Goal: Information Seeking & Learning: Stay updated

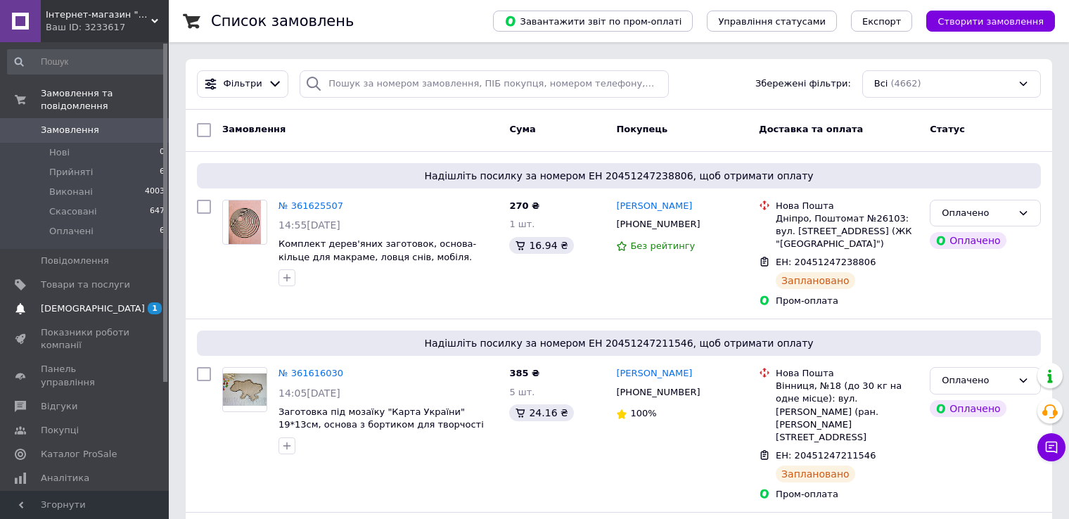
click at [100, 302] on span "[DEMOGRAPHIC_DATA]" at bounding box center [85, 308] width 89 height 13
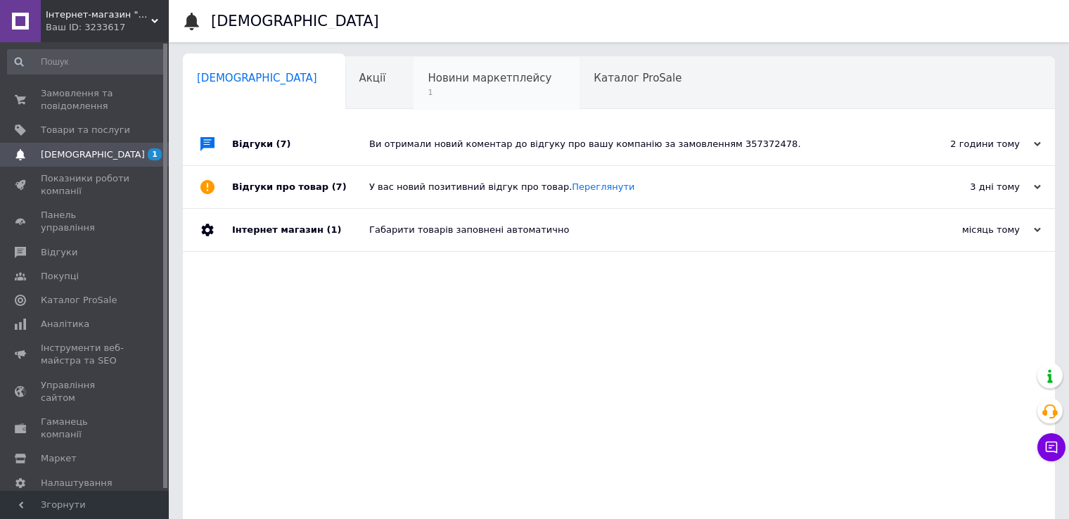
click at [441, 66] on div "Новини маркетплейсу 1" at bounding box center [497, 83] width 166 height 53
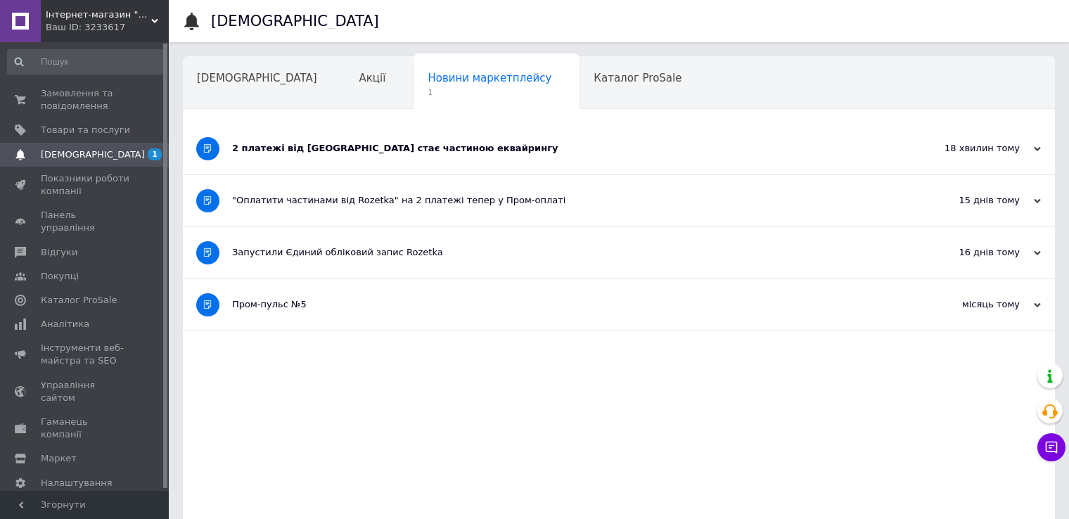
click at [379, 143] on div "2 платежі від [GEOGRAPHIC_DATA] стає частиною еквайрингу" at bounding box center [566, 148] width 668 height 13
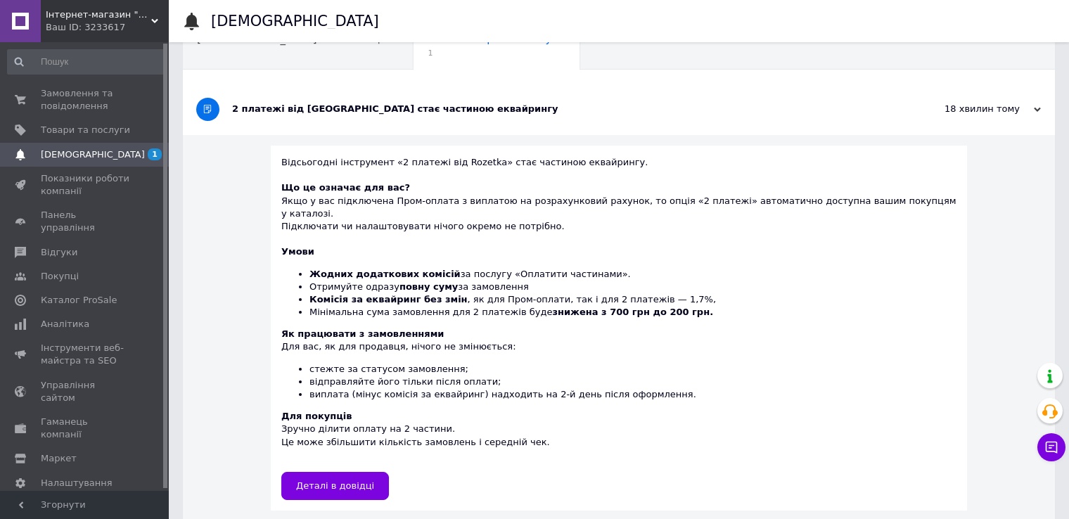
scroll to position [70, 0]
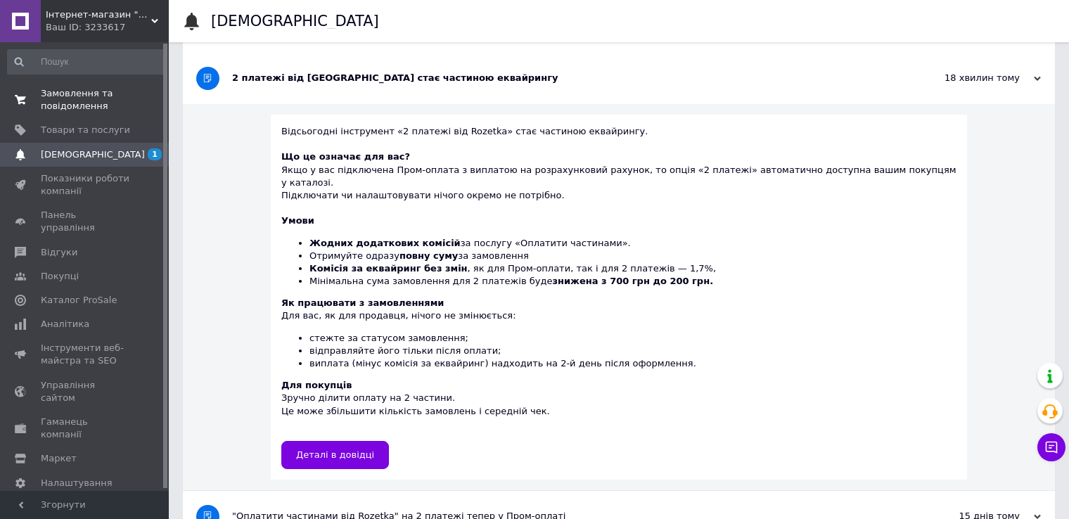
click at [58, 105] on span "Замовлення та повідомлення" at bounding box center [85, 99] width 89 height 25
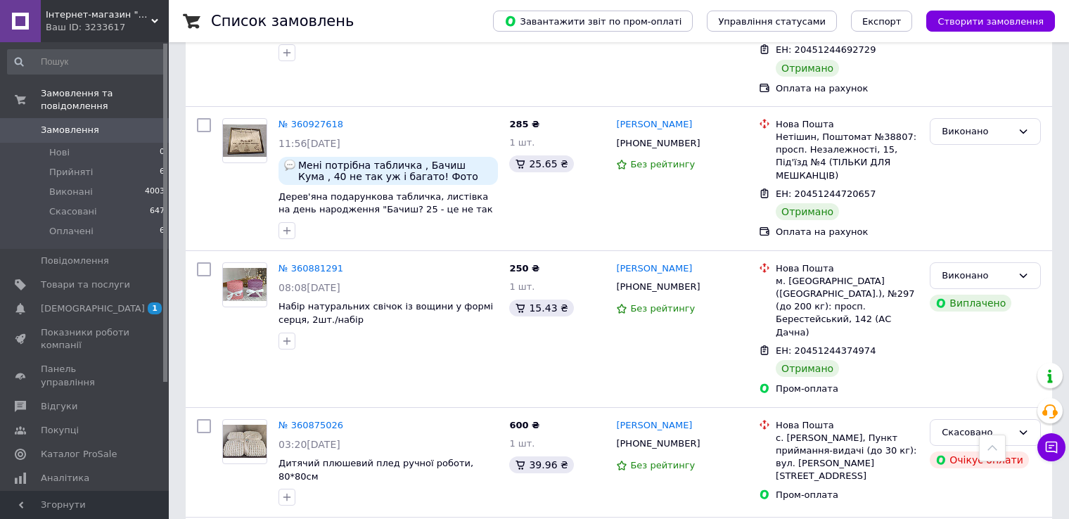
scroll to position [2180, 0]
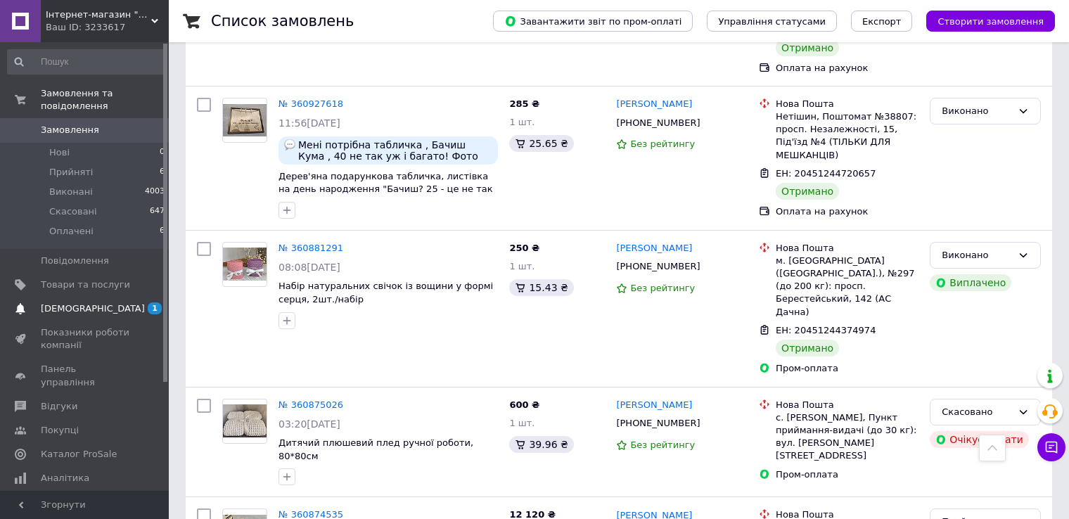
click at [117, 302] on span "[DEMOGRAPHIC_DATA]" at bounding box center [85, 308] width 89 height 13
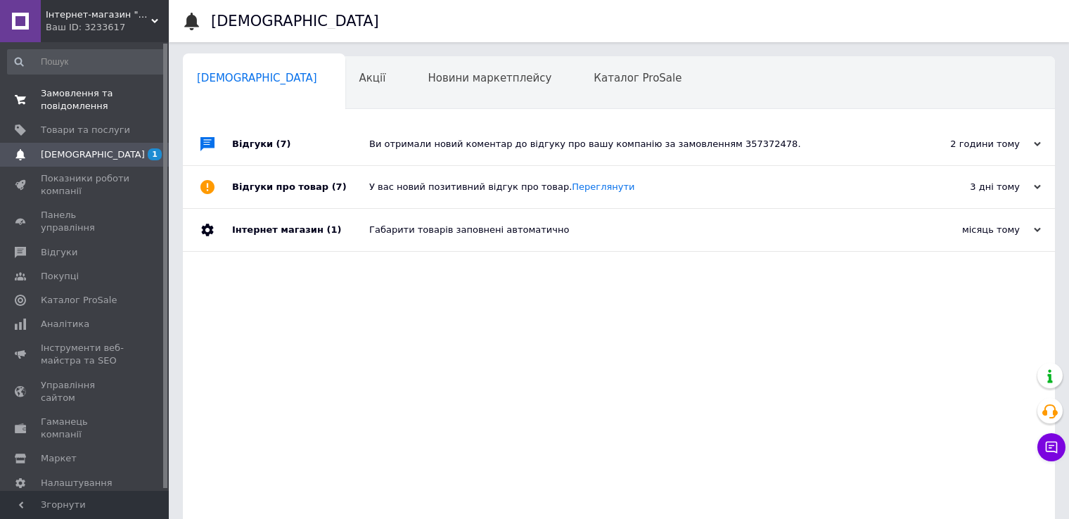
click at [56, 117] on link "Замовлення та повідомлення 0 0" at bounding box center [86, 100] width 173 height 37
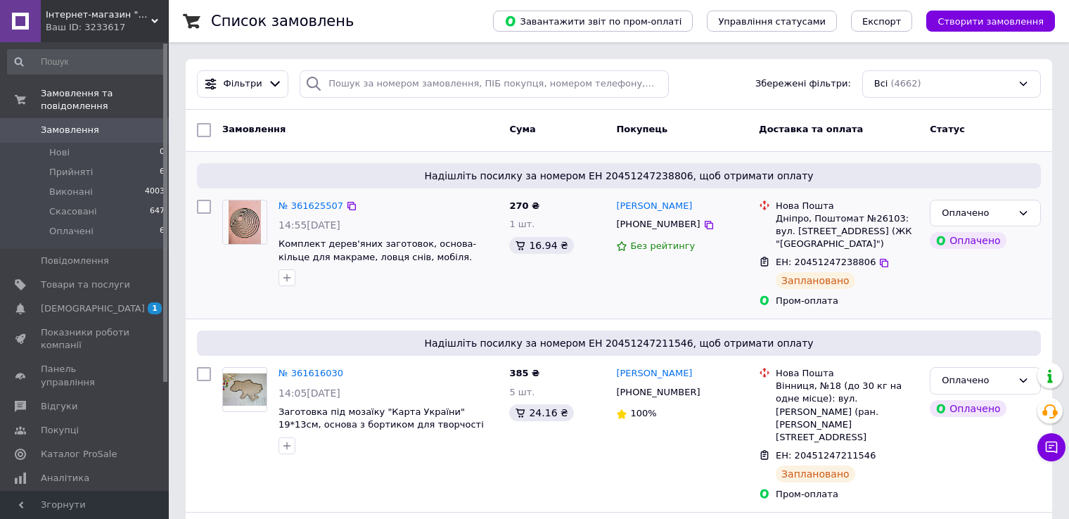
scroll to position [70, 0]
